Goal: Check status

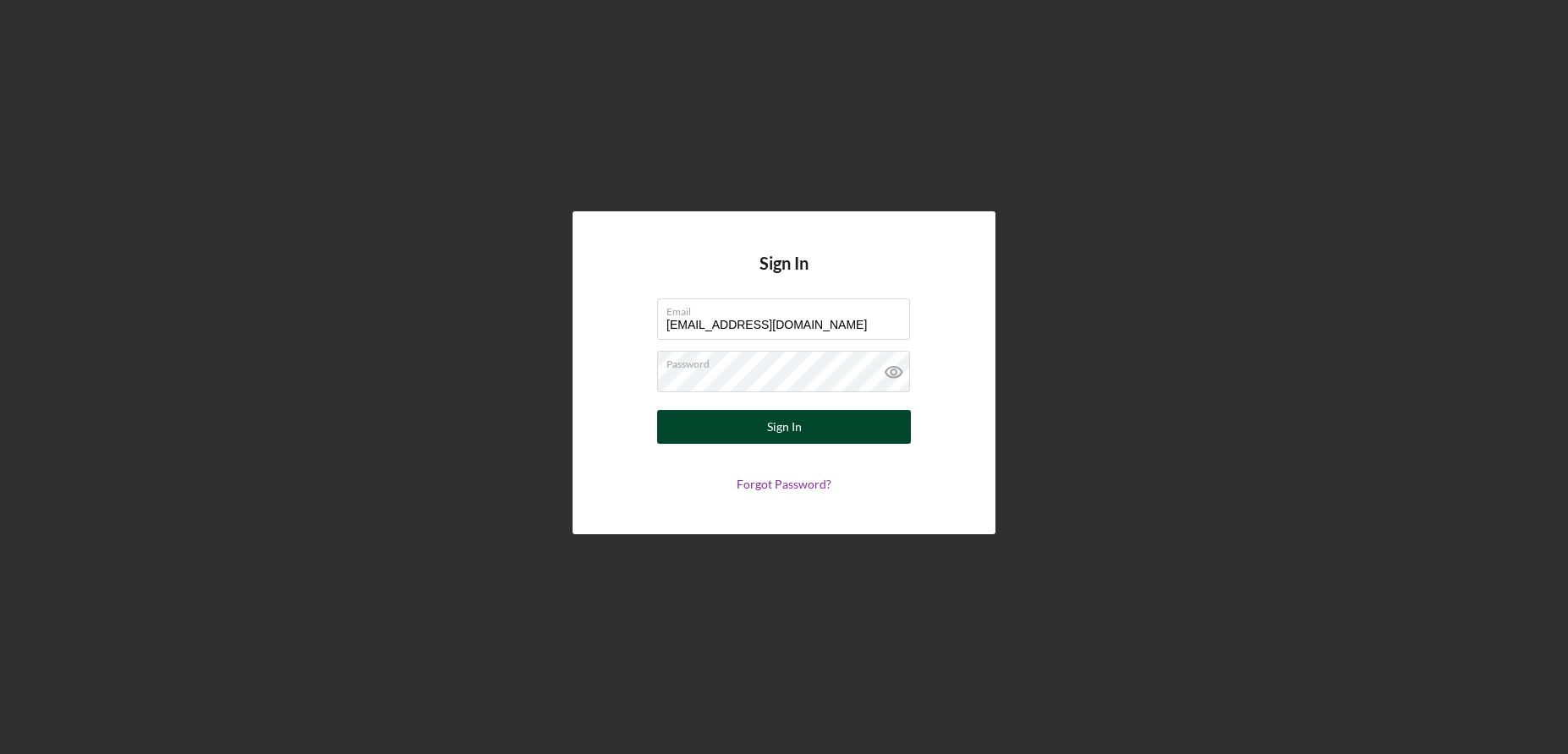
type input "[EMAIL_ADDRESS][DOMAIN_NAME]"
click at [742, 439] on button "Sign In" at bounding box center [784, 426] width 253 height 34
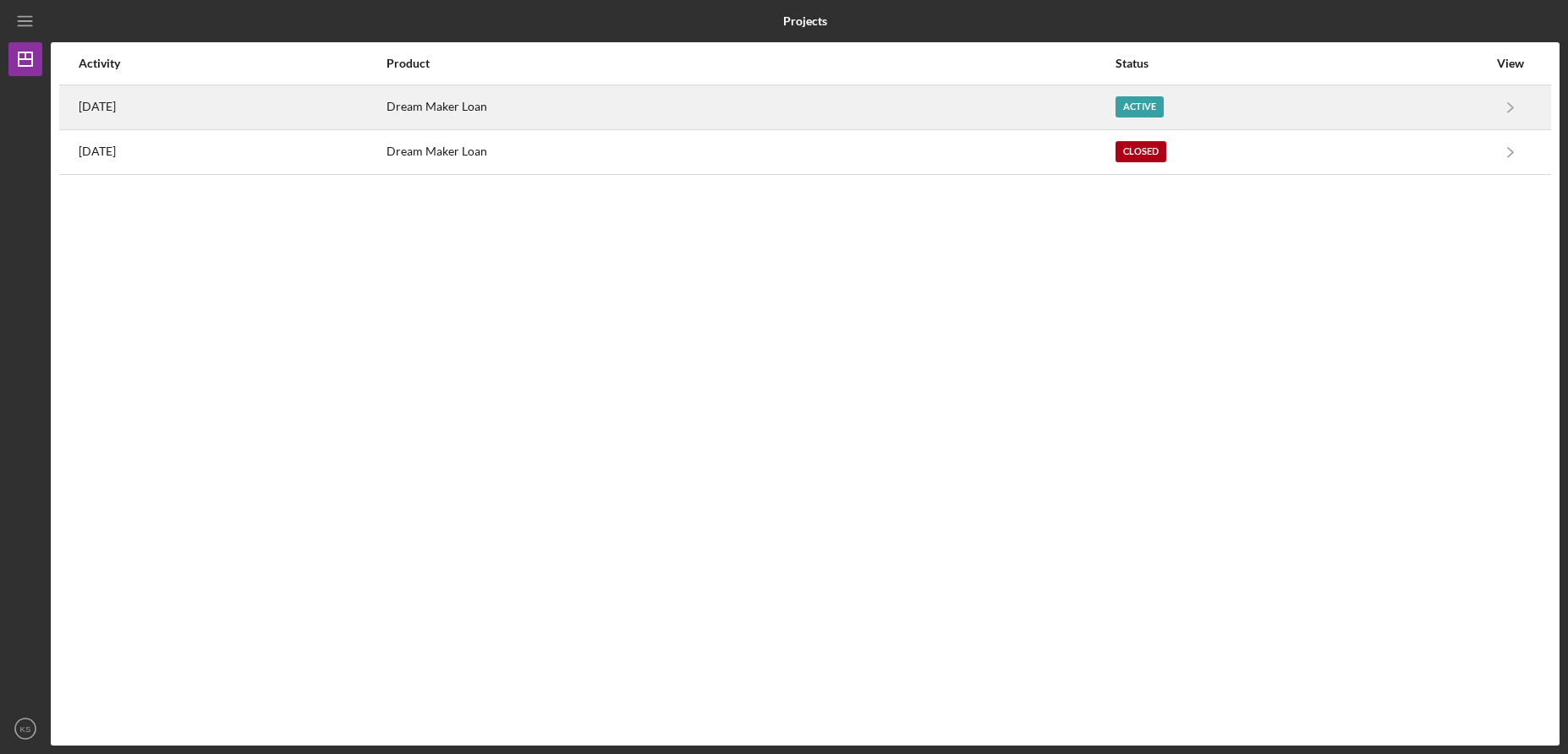
click at [559, 117] on div "Dream Maker Loan" at bounding box center [750, 107] width 728 height 42
